Goal: Information Seeking & Learning: Check status

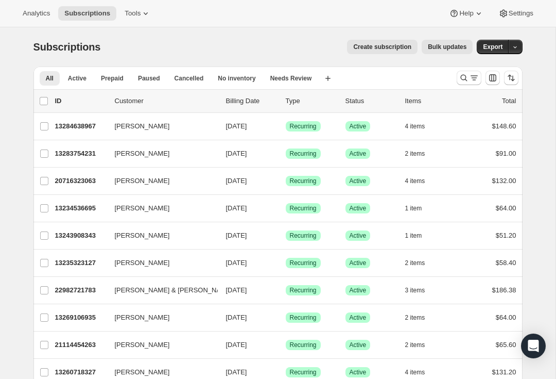
click at [470, 85] on button "Search and filter results" at bounding box center [469, 78] width 25 height 14
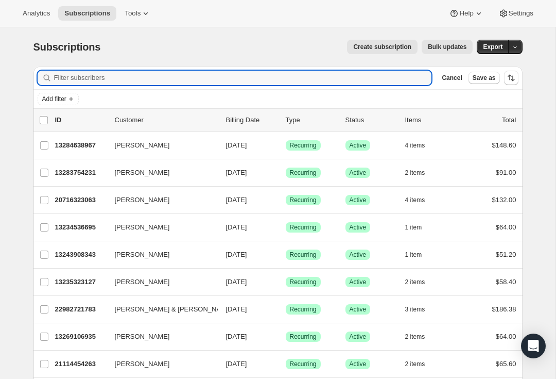
click at [242, 77] on input "Filter subscribers" at bounding box center [243, 78] width 378 height 14
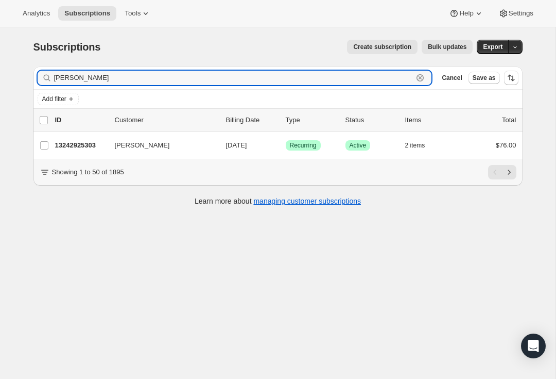
type input "[PERSON_NAME]"
click at [132, 142] on span "[PERSON_NAME]" at bounding box center [142, 145] width 55 height 10
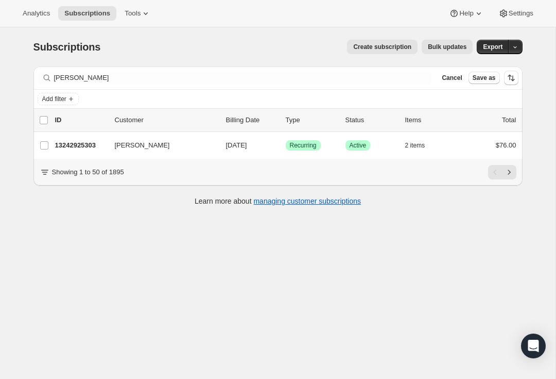
click at [82, 142] on p "13242925303" at bounding box center [81, 145] width 52 height 10
